Goal: Task Accomplishment & Management: Use online tool/utility

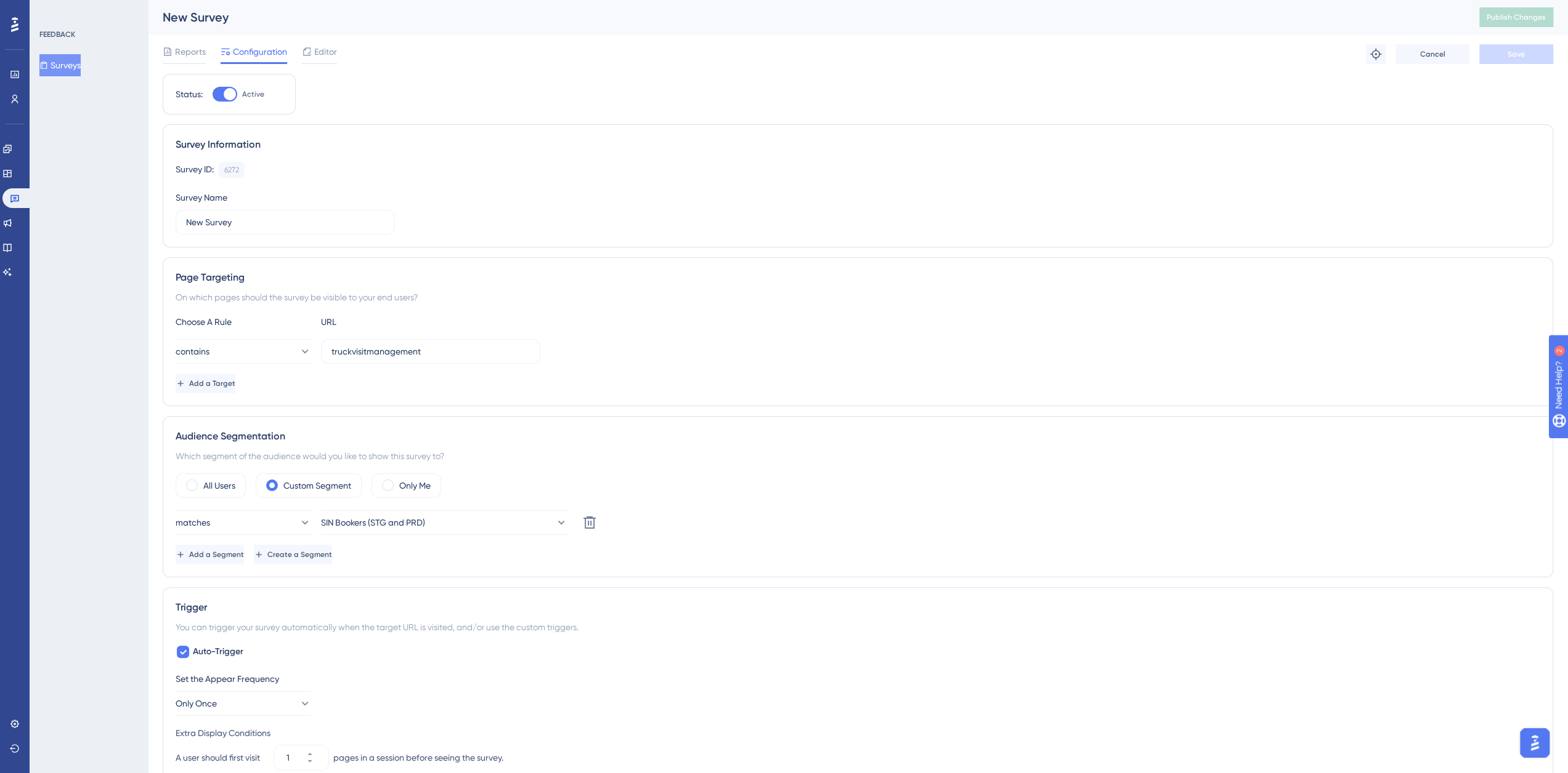
click at [176, 19] on div "New Survey" at bounding box center [805, 17] width 1286 height 17
click at [181, 59] on div "Reports" at bounding box center [184, 55] width 43 height 20
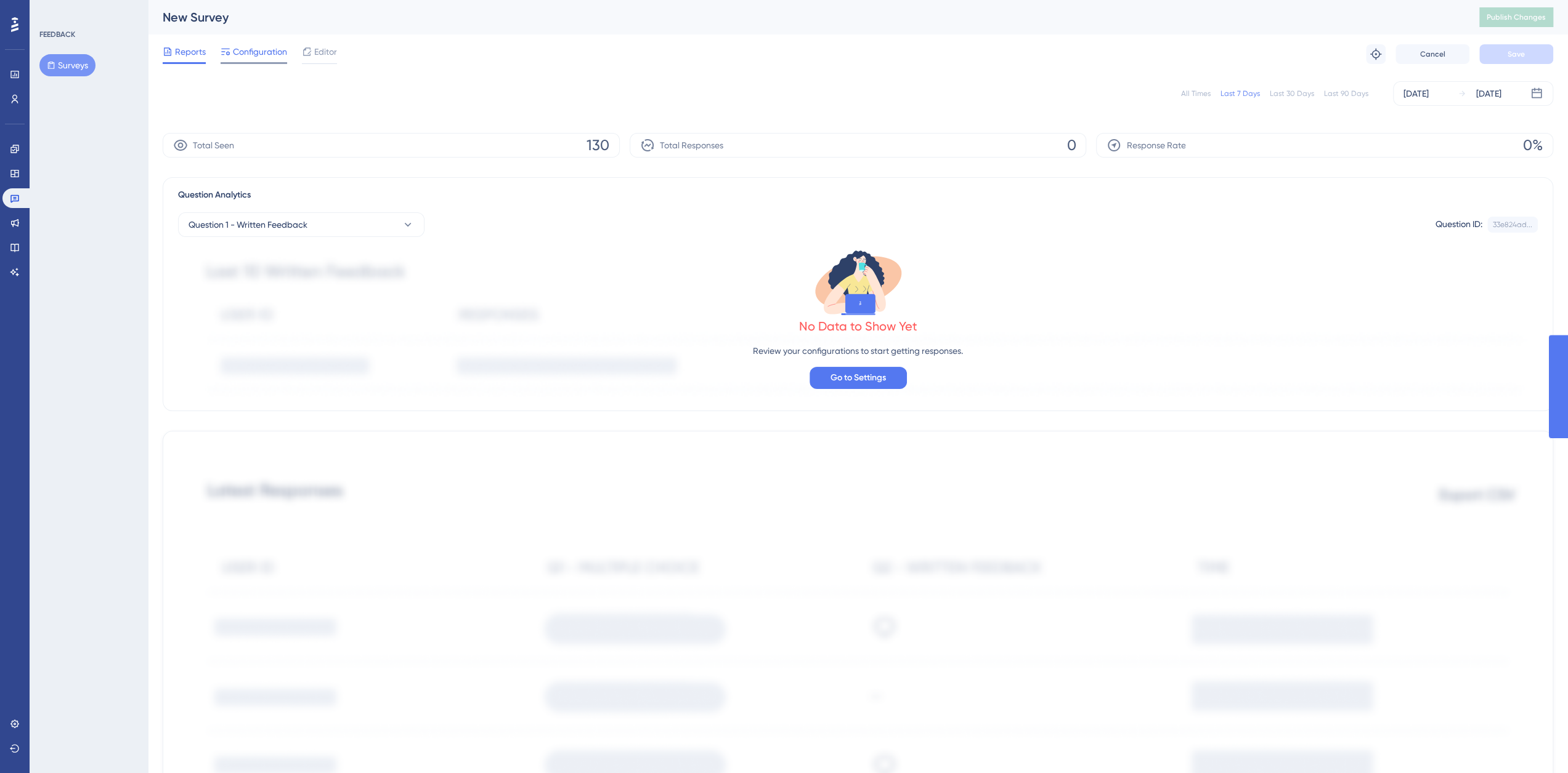
click at [244, 51] on span "Configuration" at bounding box center [259, 52] width 54 height 15
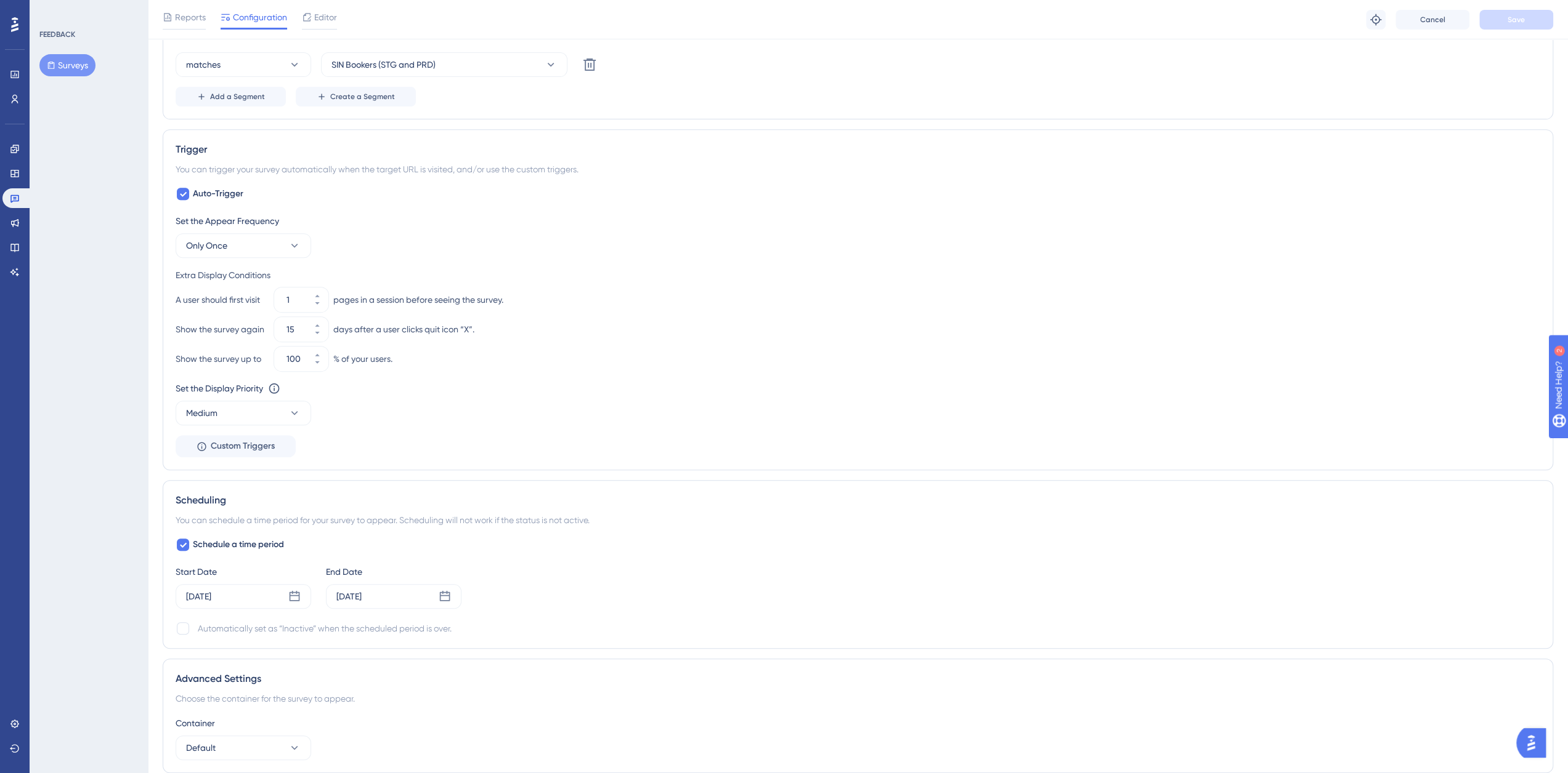
scroll to position [533, 0]
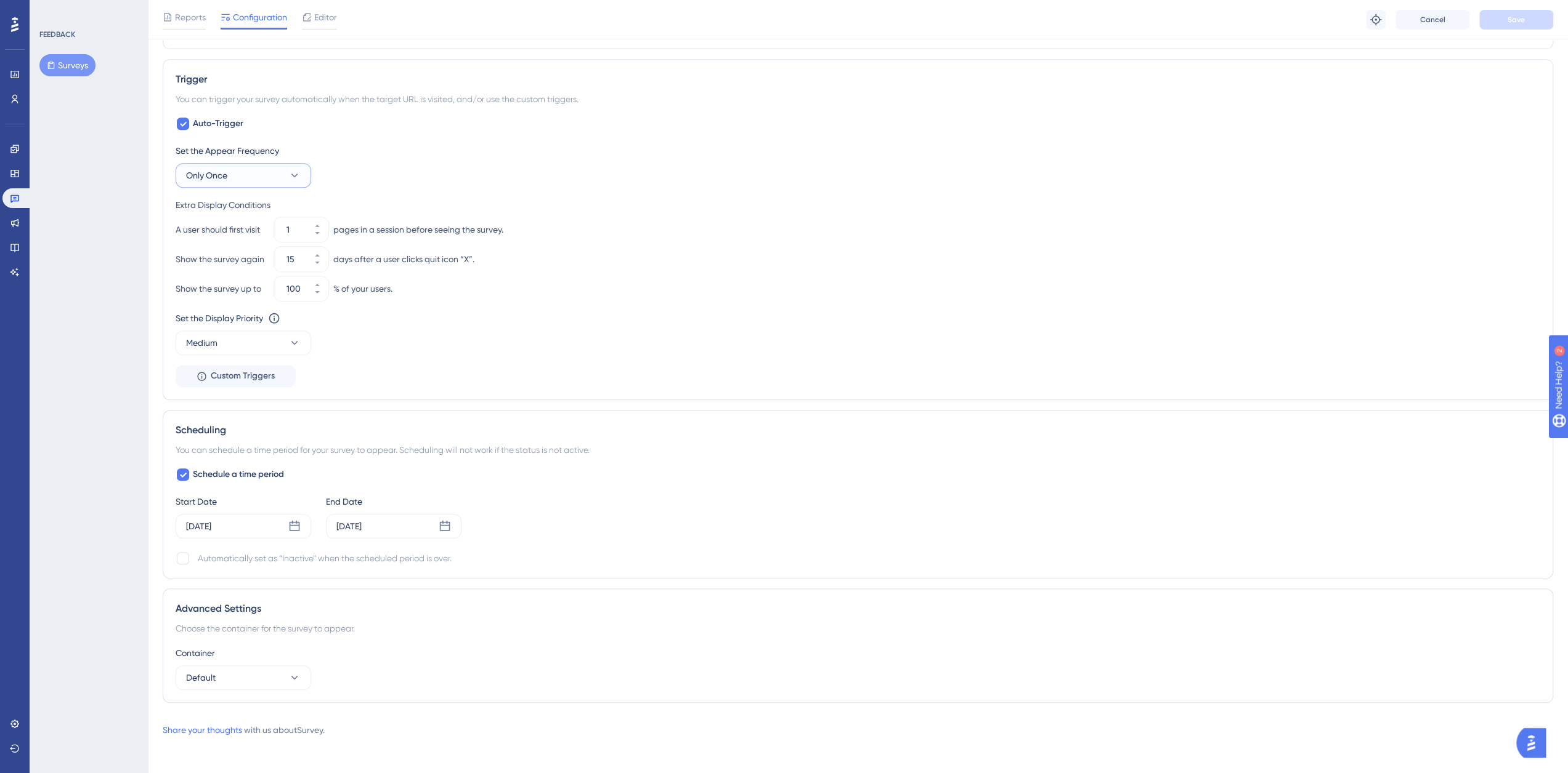
click at [292, 174] on icon at bounding box center [295, 175] width 12 height 12
click at [358, 152] on div "Set the Appear Frequency" at bounding box center [858, 151] width 1365 height 15
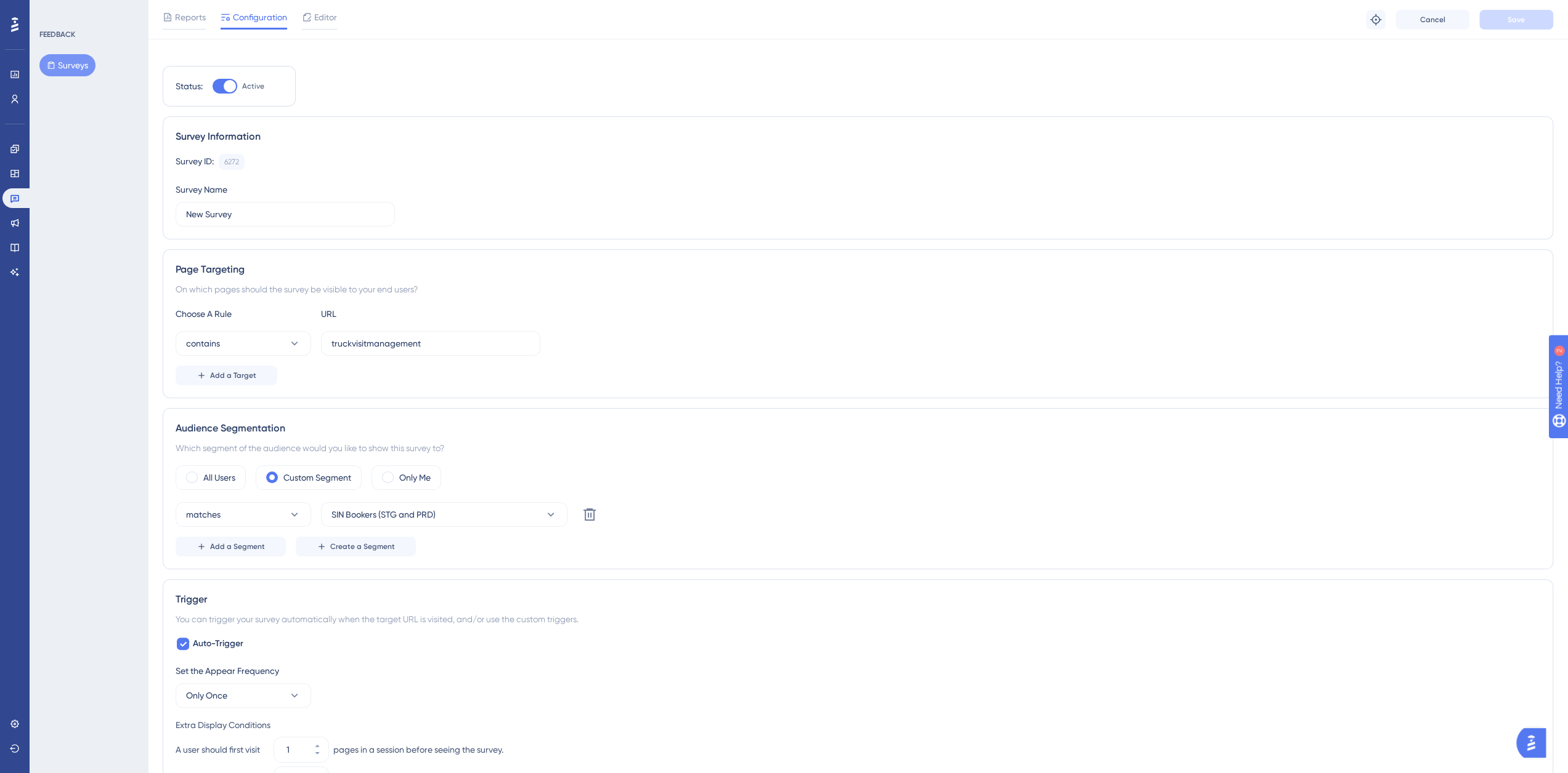
scroll to position [0, 0]
